Goal: Transaction & Acquisition: Purchase product/service

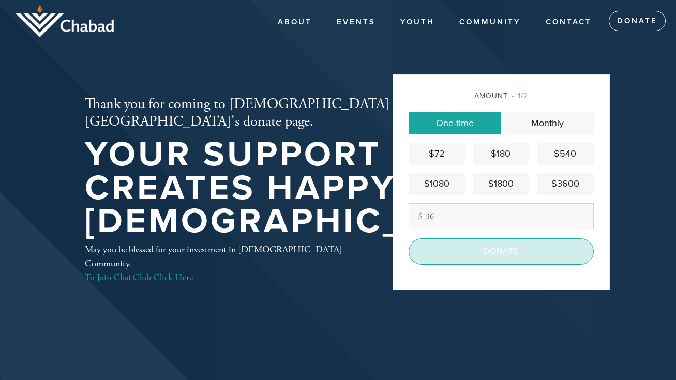
type input "36"
click at [459, 252] on input "Donate" at bounding box center [501, 252] width 185 height 26
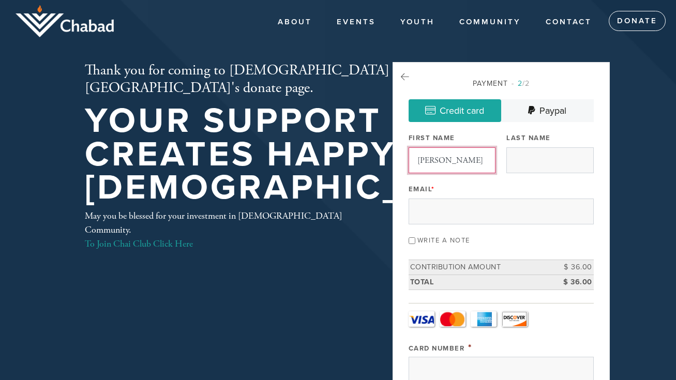
type input "[PERSON_NAME]"
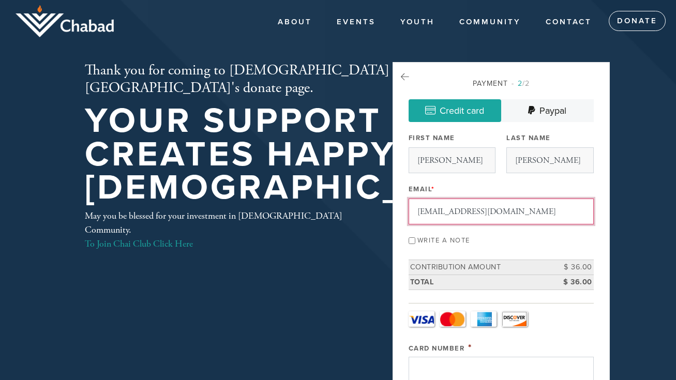
type input "[EMAIL_ADDRESS][DOMAIN_NAME]"
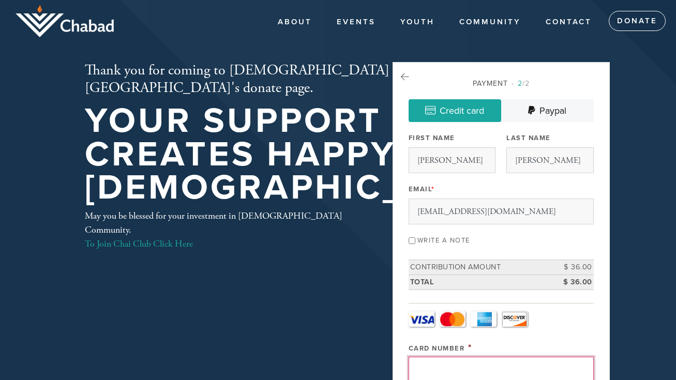
click at [431, 367] on input "Card Number" at bounding box center [501, 370] width 185 height 26
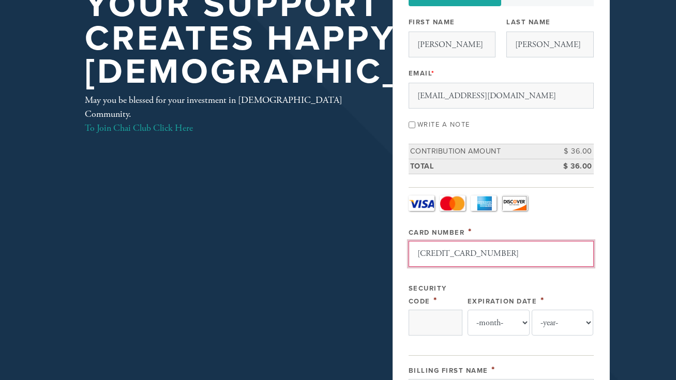
scroll to position [126, 0]
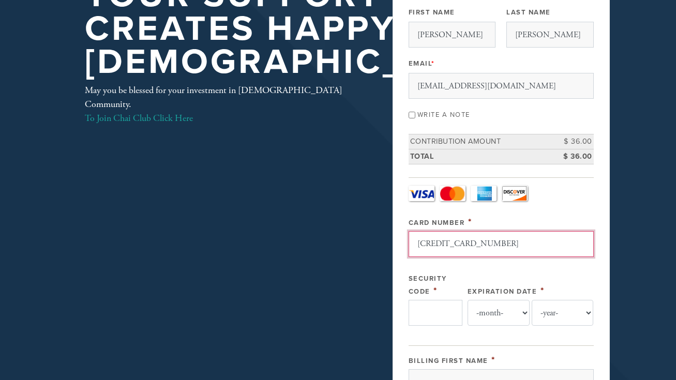
type input "[CREDIT_CARD_NUMBER]"
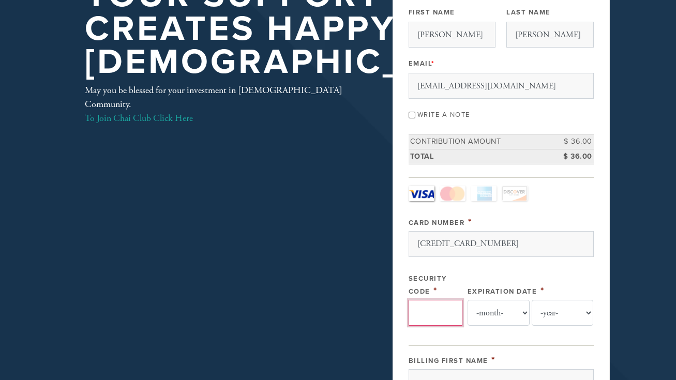
click at [451, 311] on input "Security Code" at bounding box center [436, 313] width 54 height 26
type input "643"
select select "12"
select select "2029"
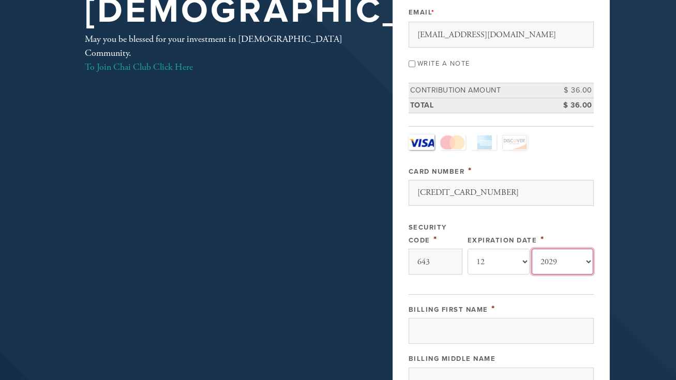
scroll to position [222, 0]
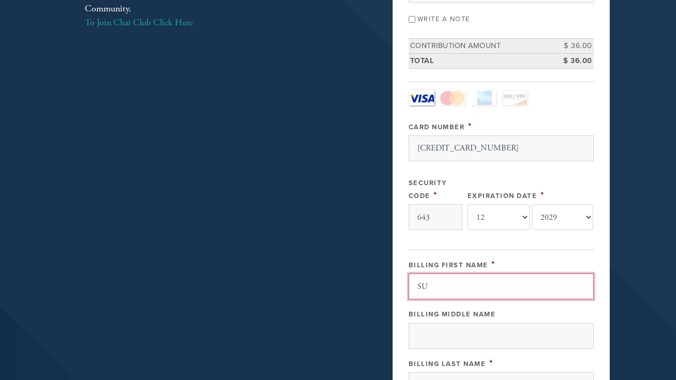
type input "S"
type input "[PERSON_NAME]"
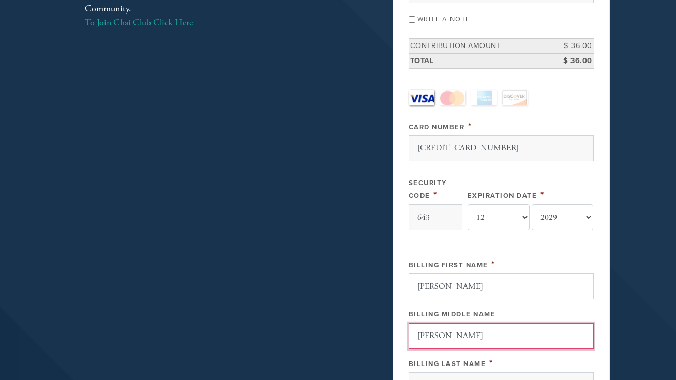
type input "[PERSON_NAME]"
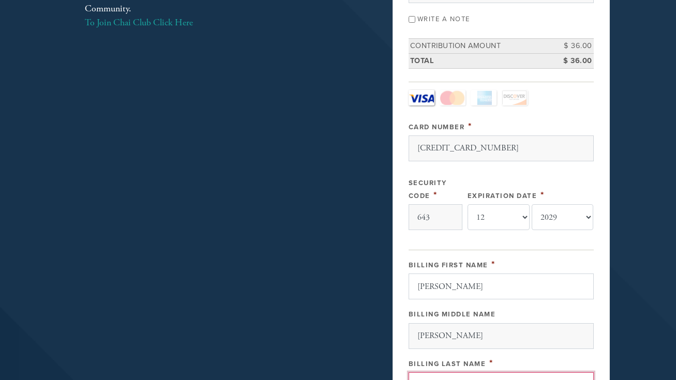
scroll to position [231, 0]
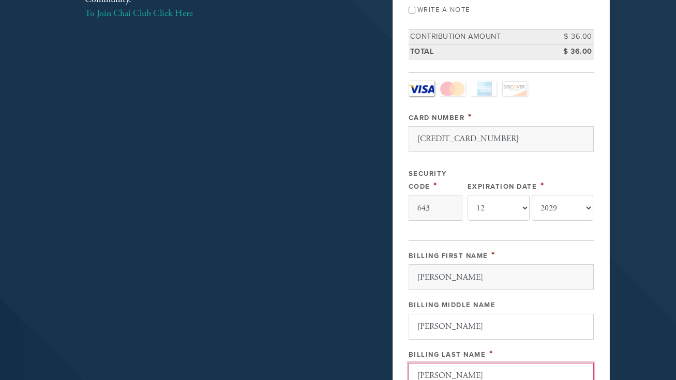
type input "[PERSON_NAME]"
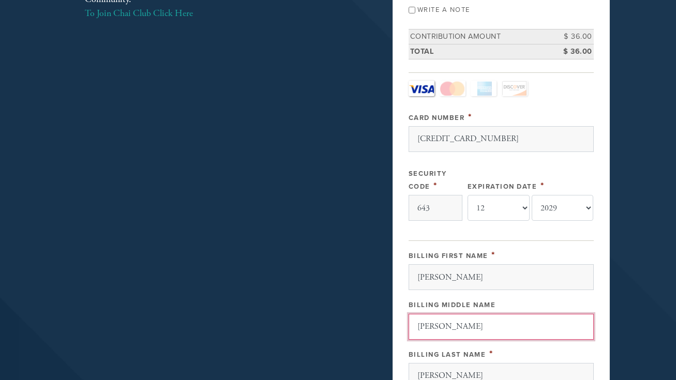
click at [448, 326] on input "[PERSON_NAME]" at bounding box center [501, 327] width 185 height 26
type input "J"
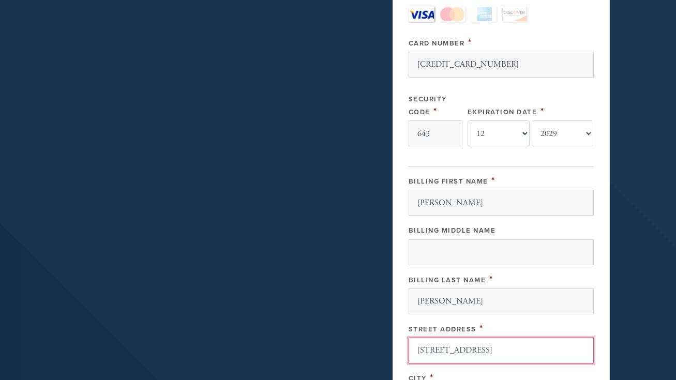
scroll to position [336, 0]
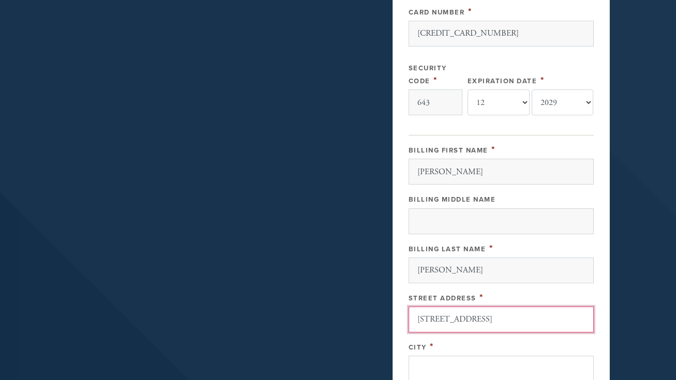
type input "[STREET_ADDRESS]"
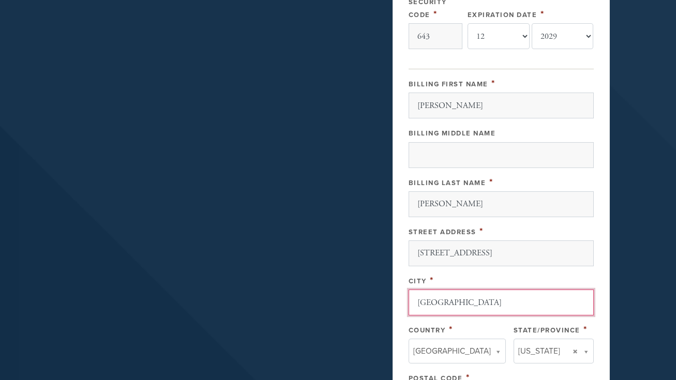
scroll to position [406, 0]
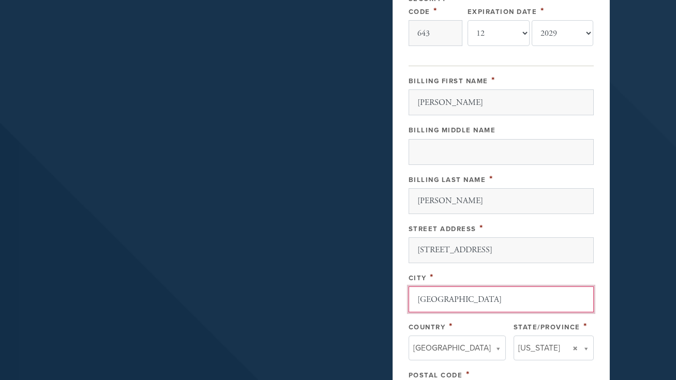
type input "[GEOGRAPHIC_DATA]"
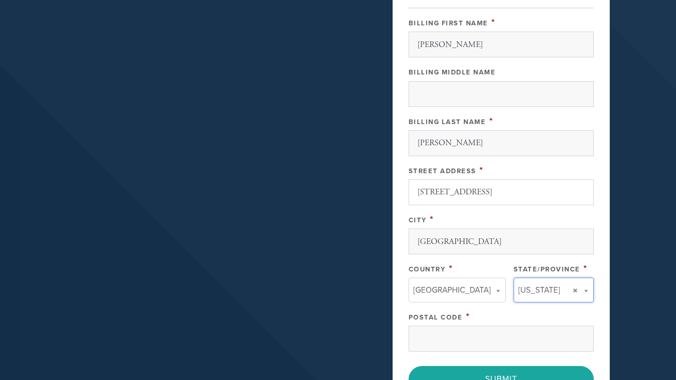
scroll to position [472, 0]
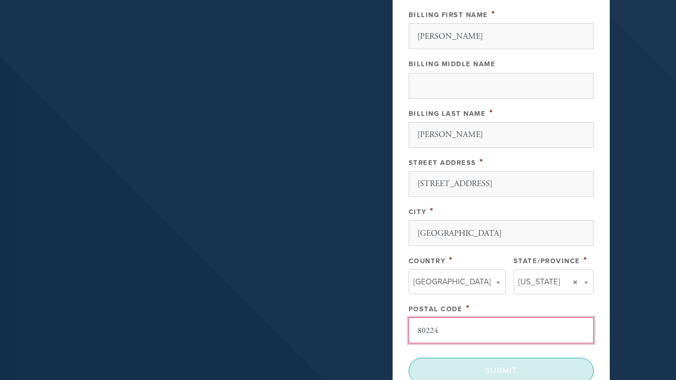
type input "80224"
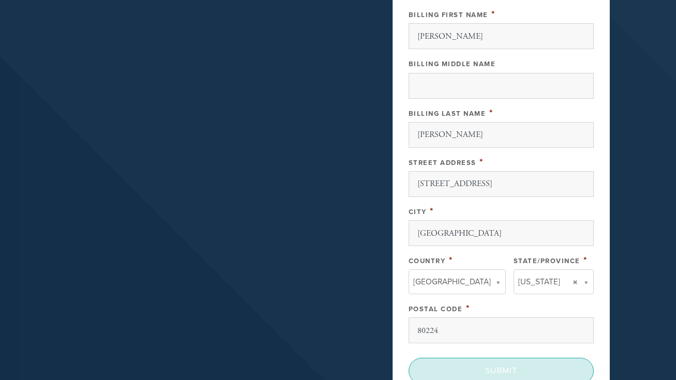
click at [514, 370] on input "Submit" at bounding box center [501, 371] width 185 height 26
